Goal: Task Accomplishment & Management: Manage account settings

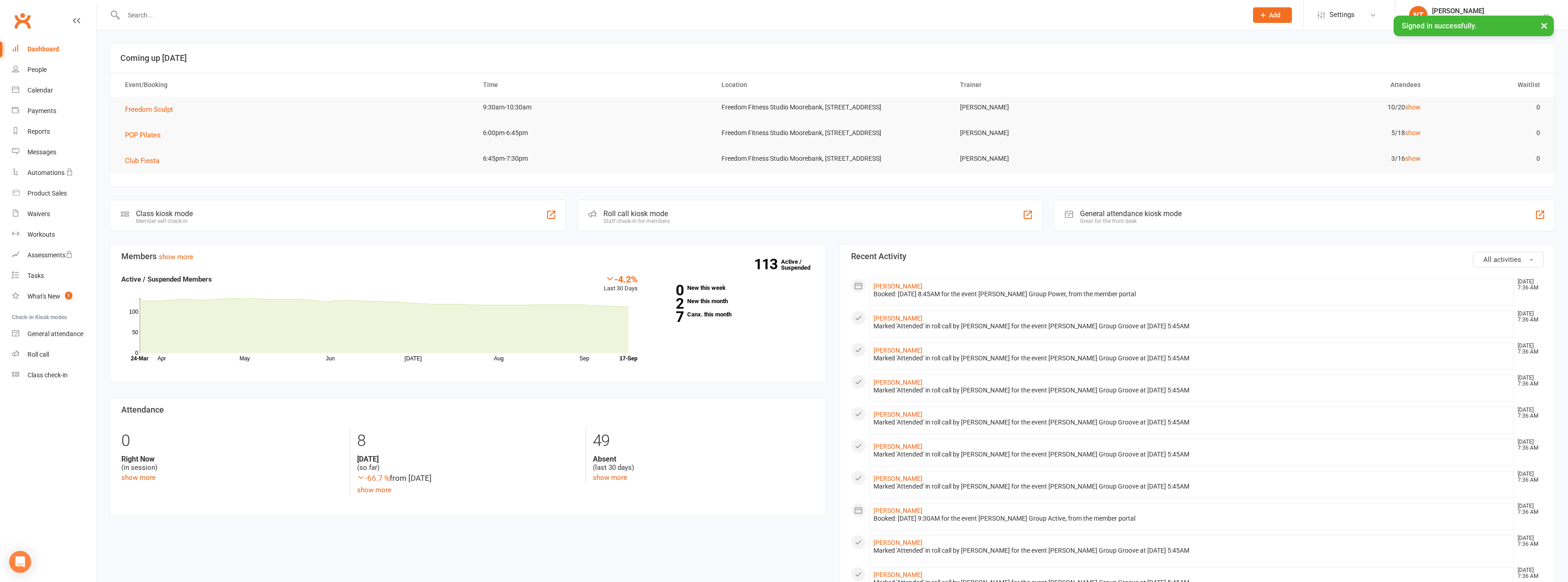
click at [189, 9] on input "text" at bounding box center [681, 15] width 1120 height 13
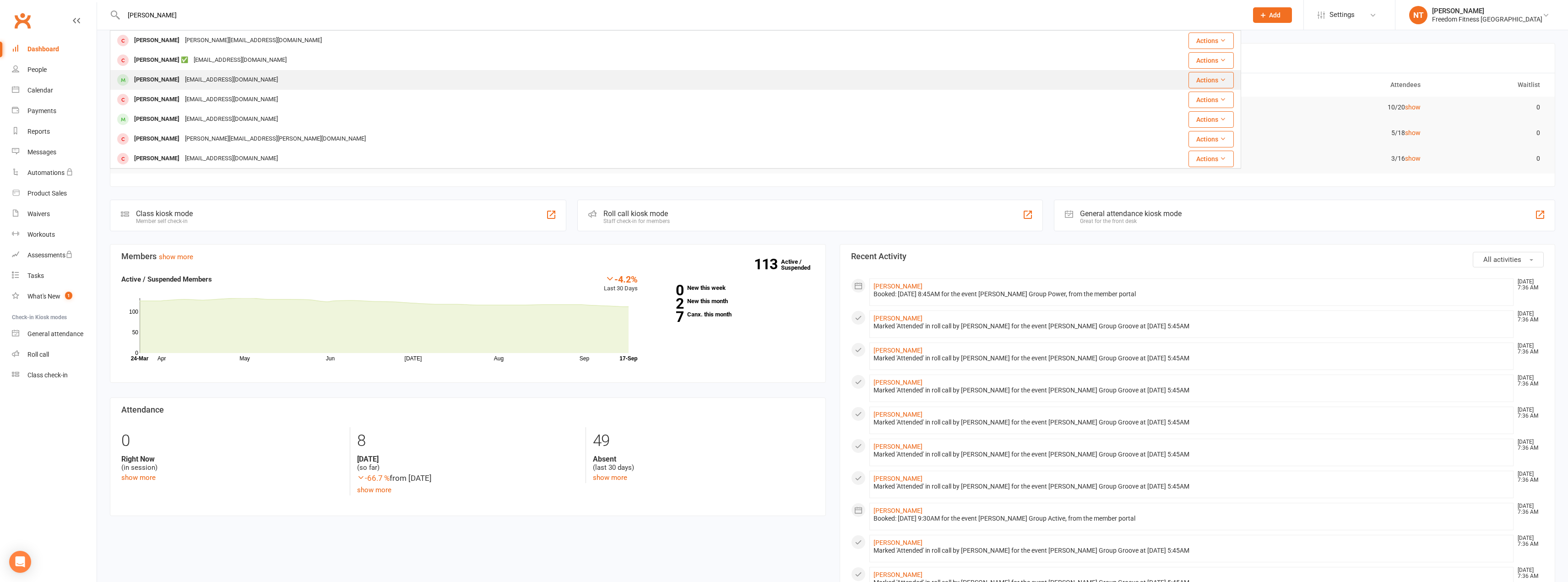
type input "[PERSON_NAME]"
click at [171, 84] on div "[PERSON_NAME]" at bounding box center [156, 79] width 51 height 13
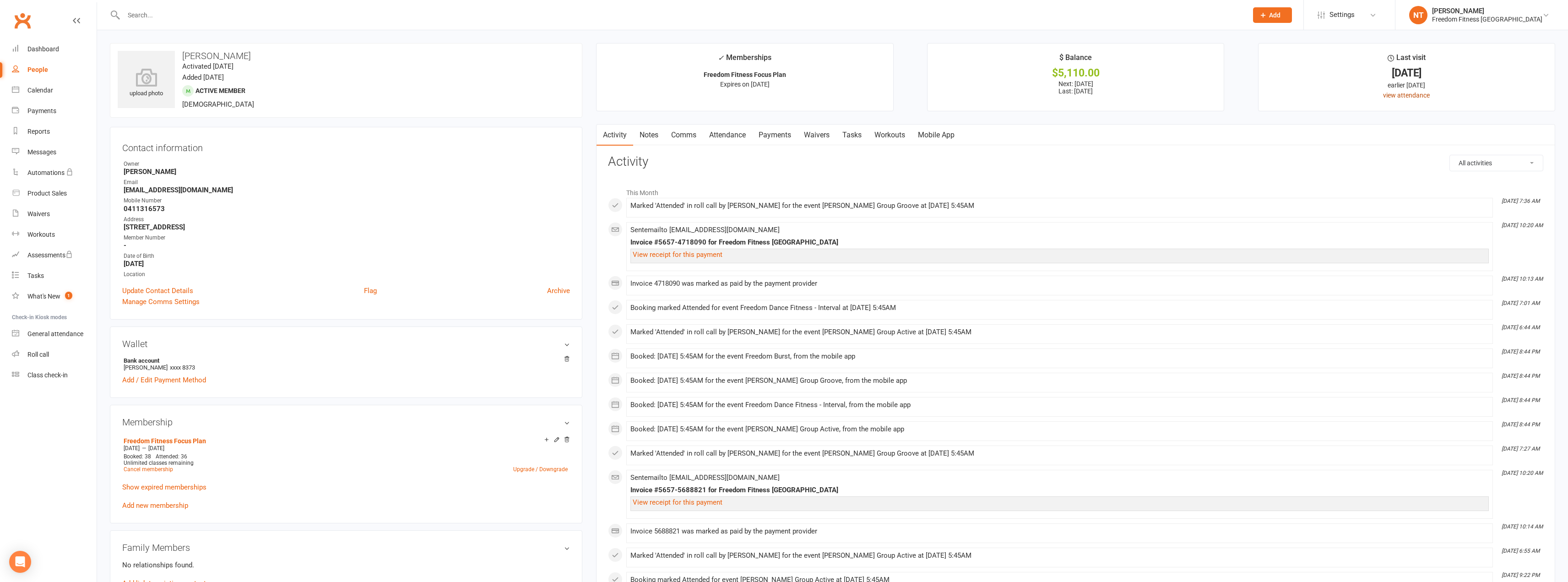
click at [1415, 94] on link "view attendance" at bounding box center [1406, 95] width 47 height 8
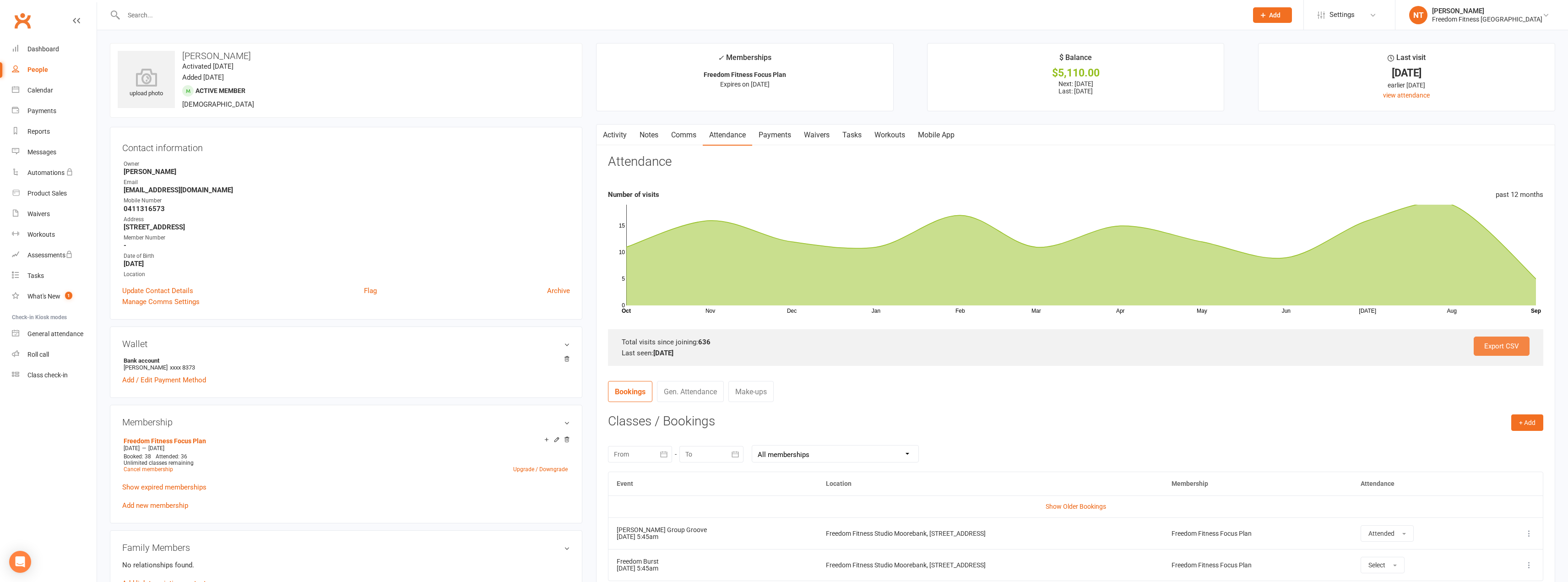
click at [1502, 337] on link "Export CSV" at bounding box center [1501, 346] width 56 height 19
drag, startPoint x: 124, startPoint y: 189, endPoint x: 214, endPoint y: 189, distance: 90.0
click at [214, 189] on strong "[EMAIL_ADDRESS][DOMAIN_NAME]" at bounding box center [347, 189] width 446 height 8
copy strong "[EMAIL_ADDRESS][DOMAIN_NAME]"
click at [159, 18] on input "text" at bounding box center [681, 15] width 1120 height 13
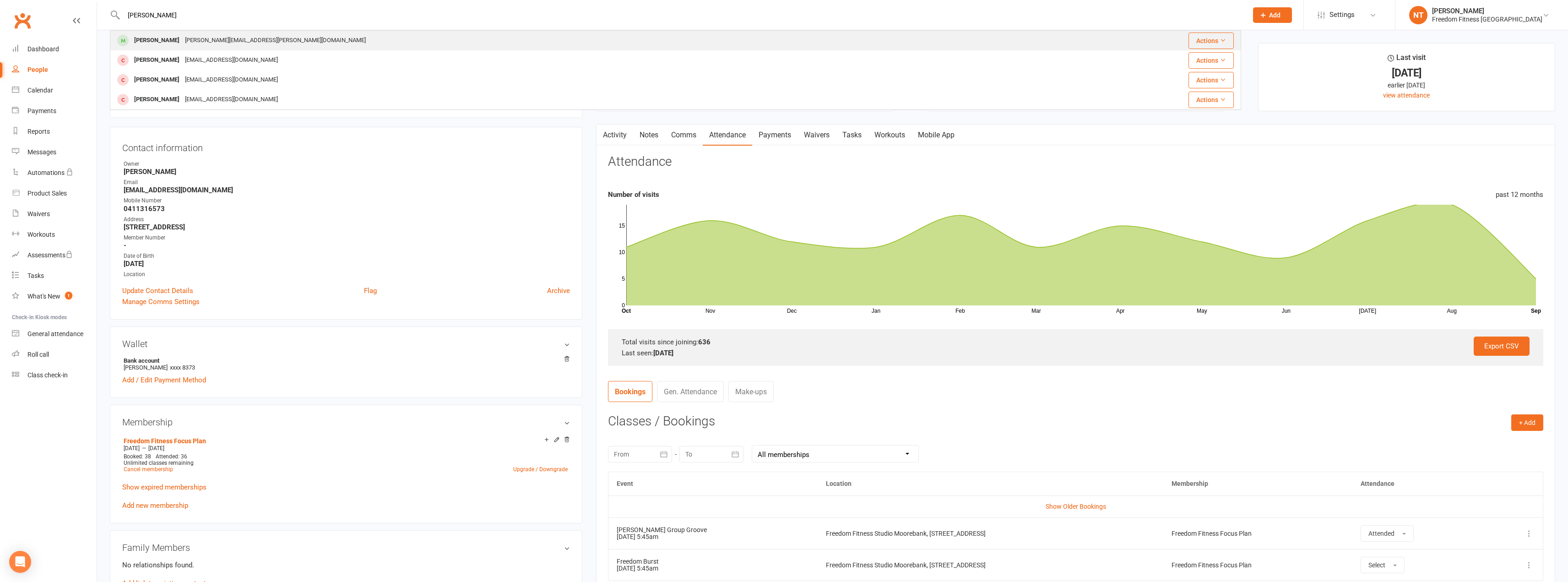
type input "[PERSON_NAME]"
click at [163, 41] on div "[PERSON_NAME]" at bounding box center [156, 40] width 51 height 13
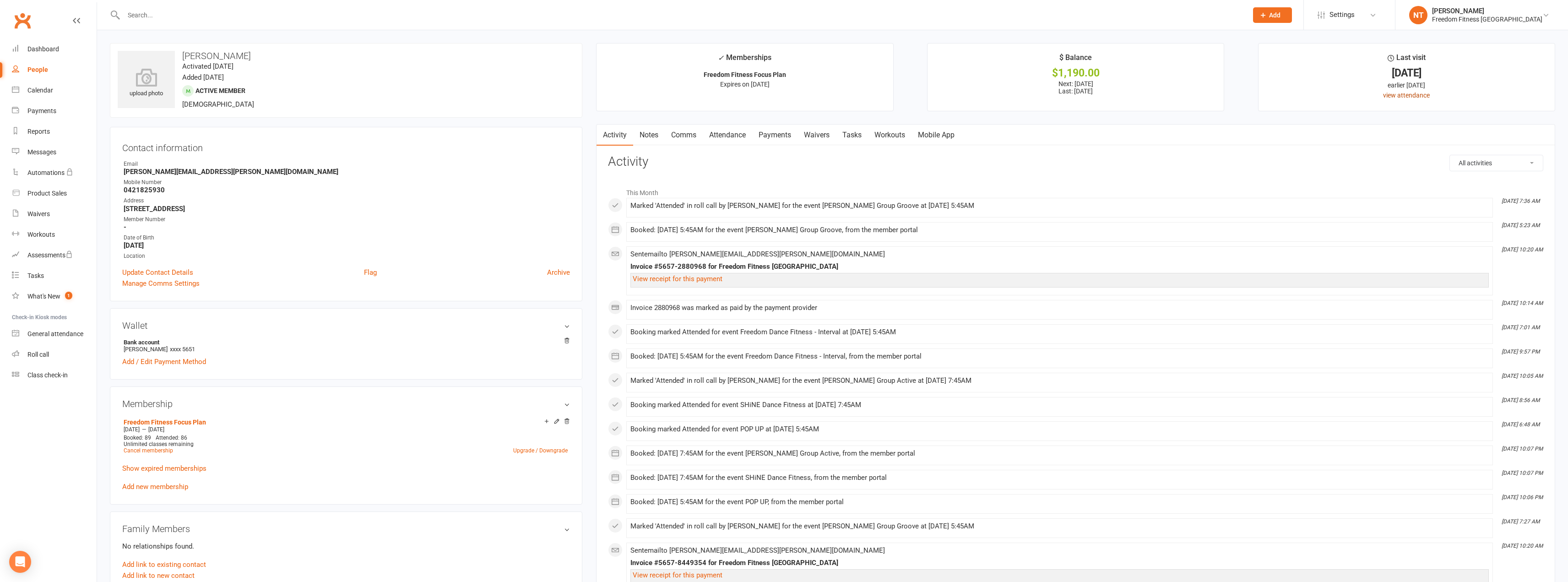
click at [1407, 95] on link "view attendance" at bounding box center [1406, 95] width 47 height 8
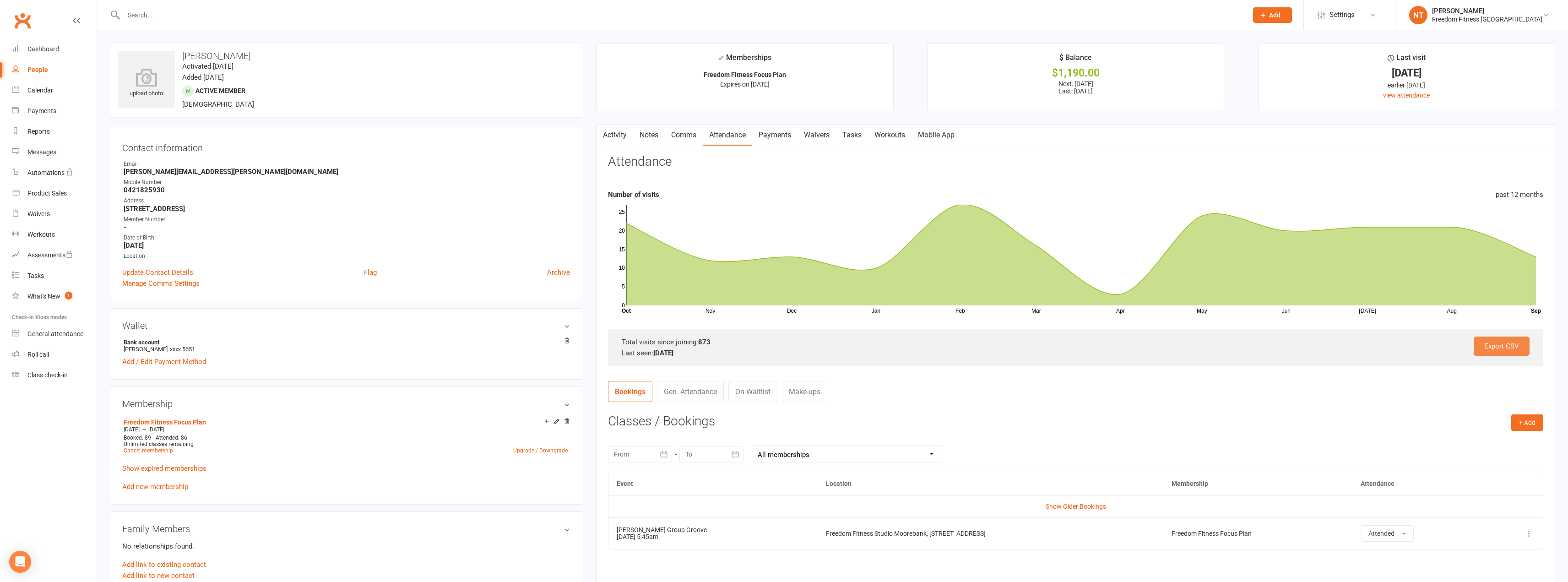
click at [1507, 344] on link "Export CSV" at bounding box center [1501, 346] width 56 height 19
click at [1494, 349] on link "Export CSV" at bounding box center [1501, 346] width 56 height 19
drag, startPoint x: 198, startPoint y: 11, endPoint x: 192, endPoint y: 15, distance: 7.2
click at [195, 13] on input "text" at bounding box center [681, 15] width 1120 height 13
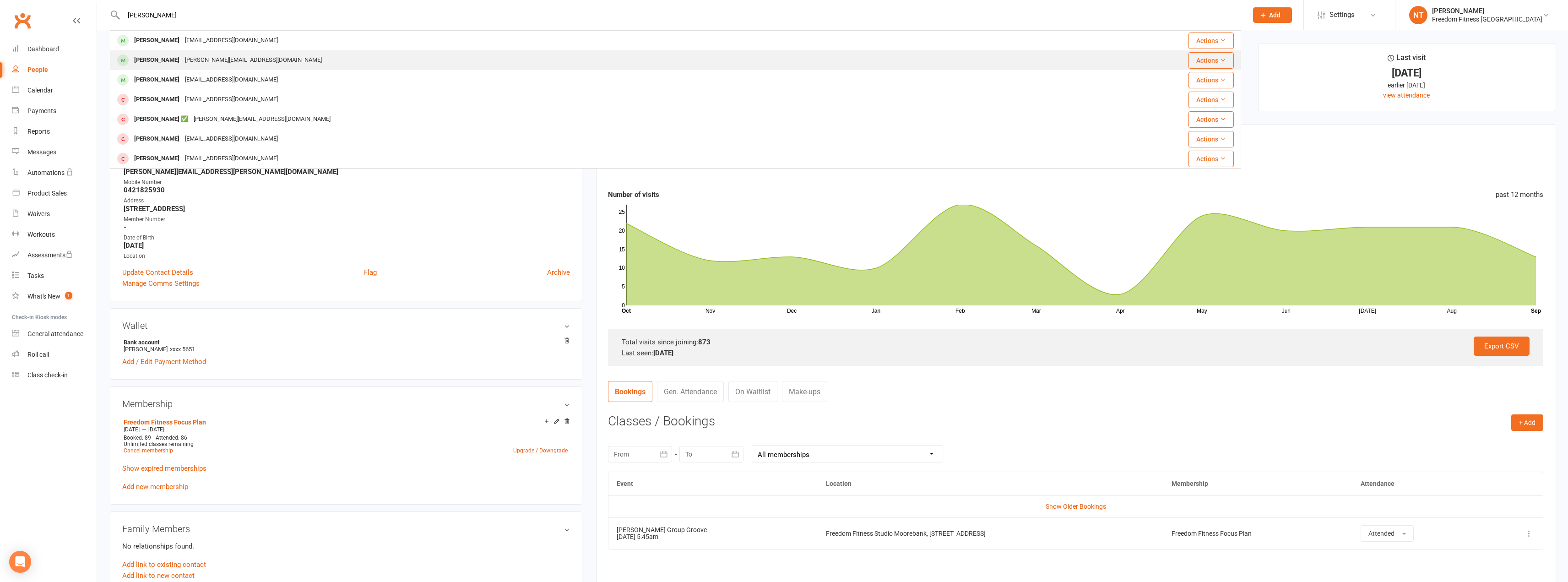
type input "[PERSON_NAME]"
click at [183, 60] on div "[PERSON_NAME][EMAIL_ADDRESS][DOMAIN_NAME]" at bounding box center [254, 60] width 143 height 13
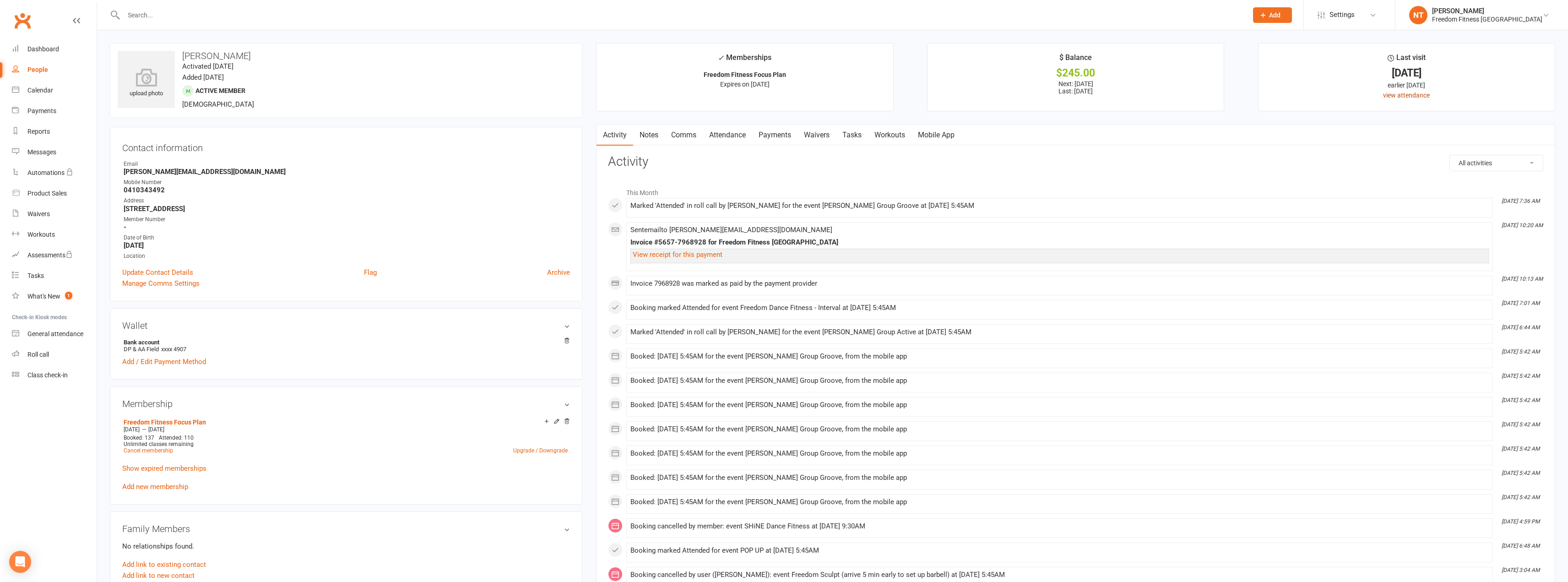
click at [1409, 97] on link "view attendance" at bounding box center [1406, 95] width 47 height 8
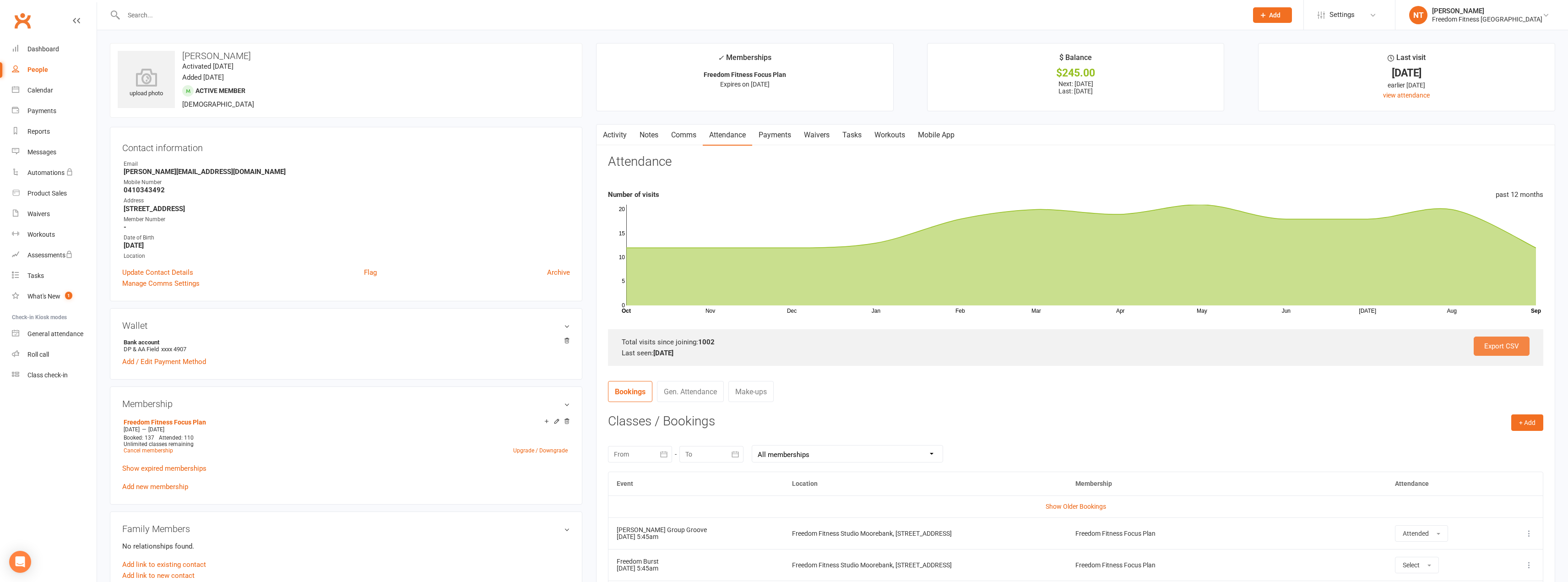
click at [1498, 344] on link "Export CSV" at bounding box center [1501, 346] width 56 height 19
